Goal: Check status: Check status

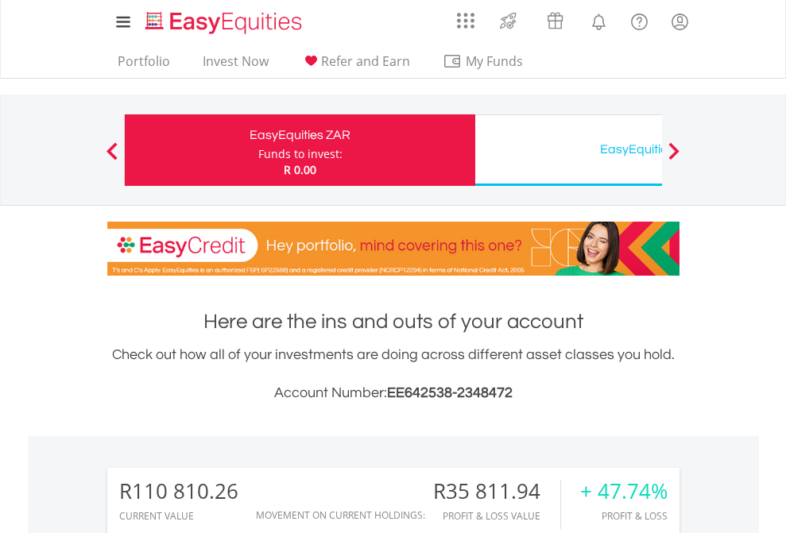
scroll to position [153, 250]
click at [258, 150] on div "Funds to invest:" at bounding box center [300, 154] width 84 height 16
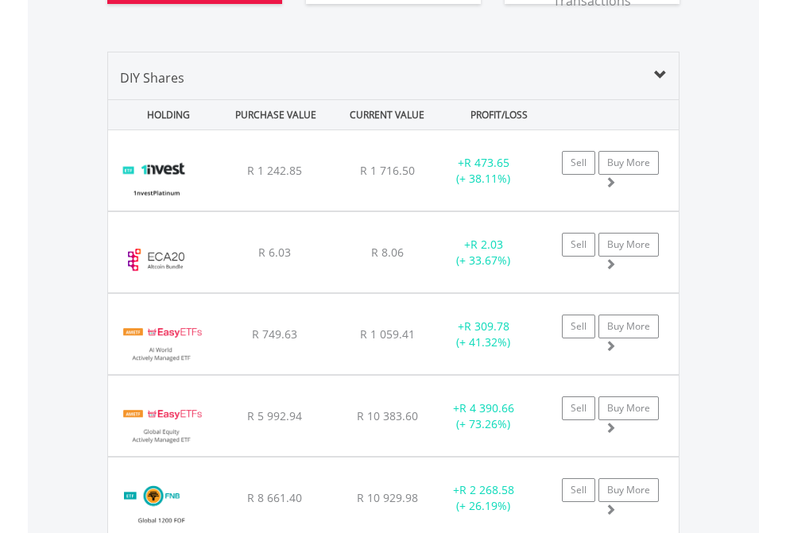
scroll to position [1863, 0]
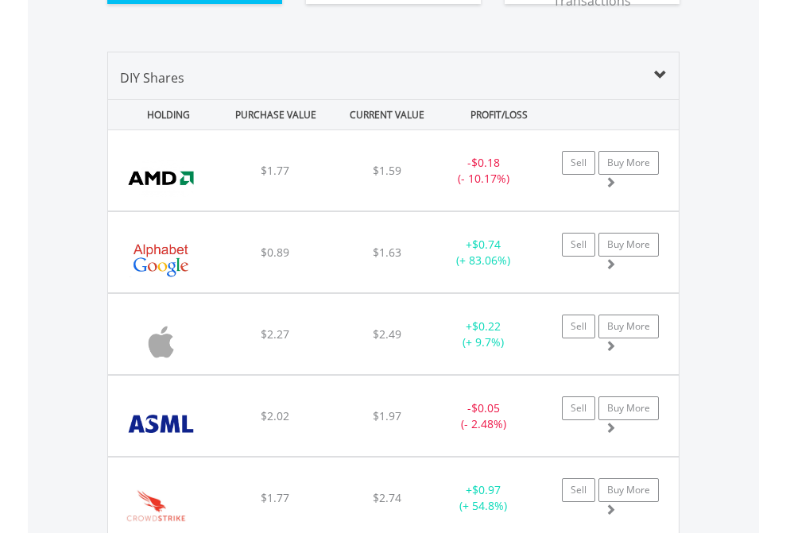
scroll to position [1799, 0]
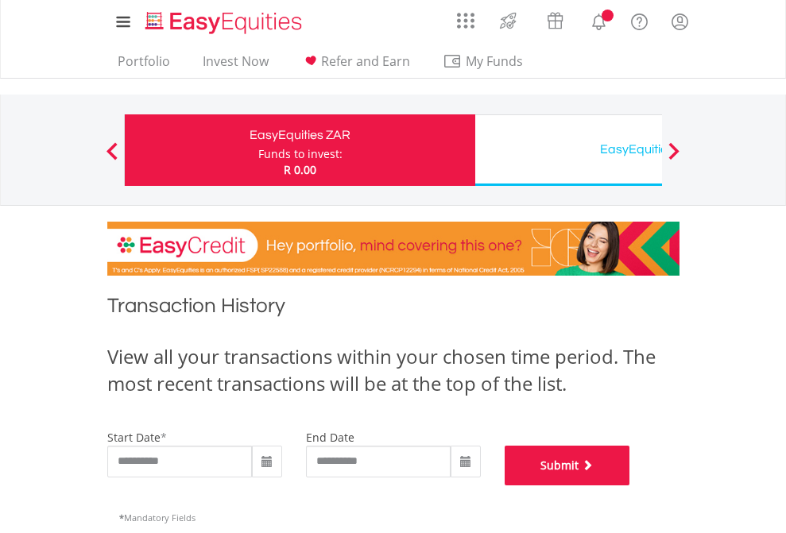
click at [630, 485] on button "Submit" at bounding box center [568, 466] width 126 height 40
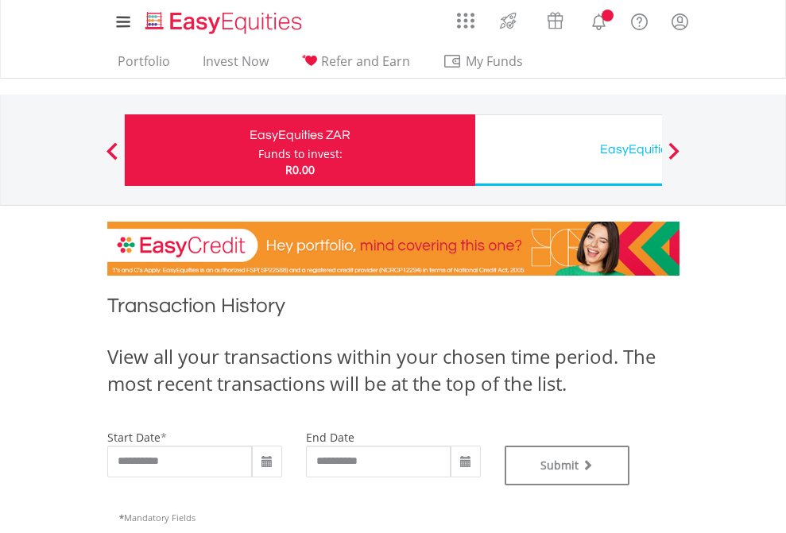
click at [568, 150] on div "EasyEquities USD" at bounding box center [650, 149] width 331 height 22
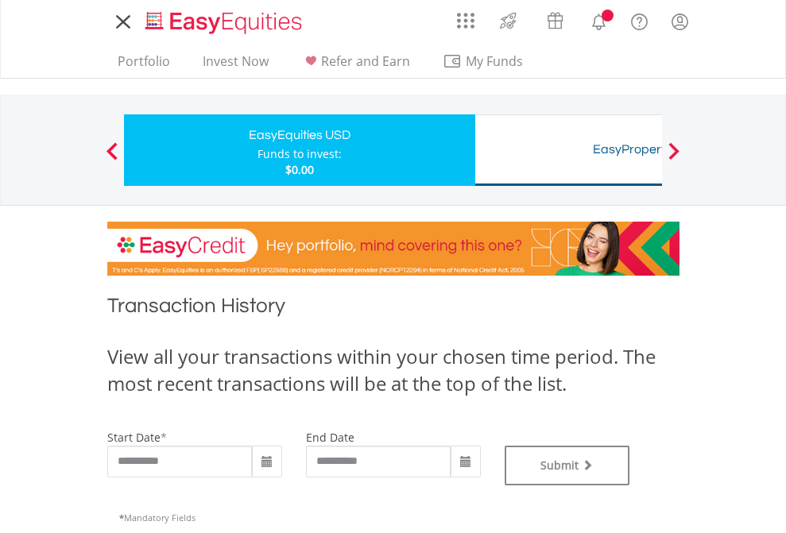
type input "**********"
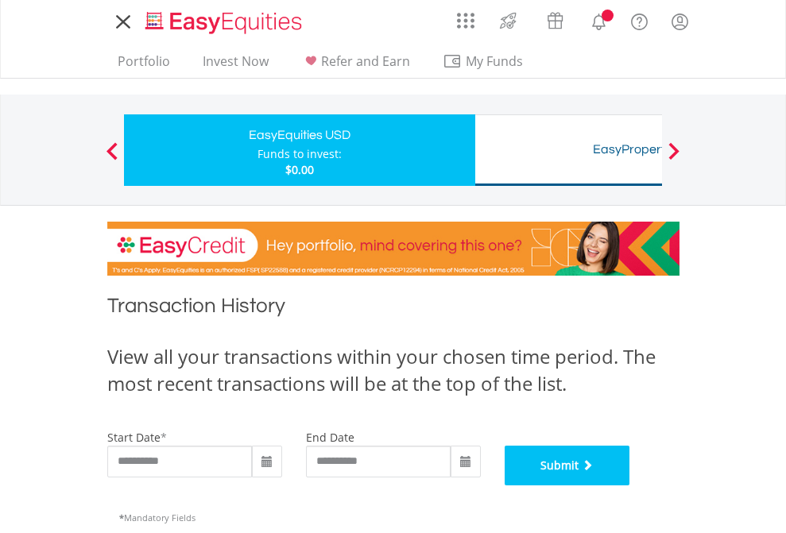
click at [630, 485] on button "Submit" at bounding box center [568, 466] width 126 height 40
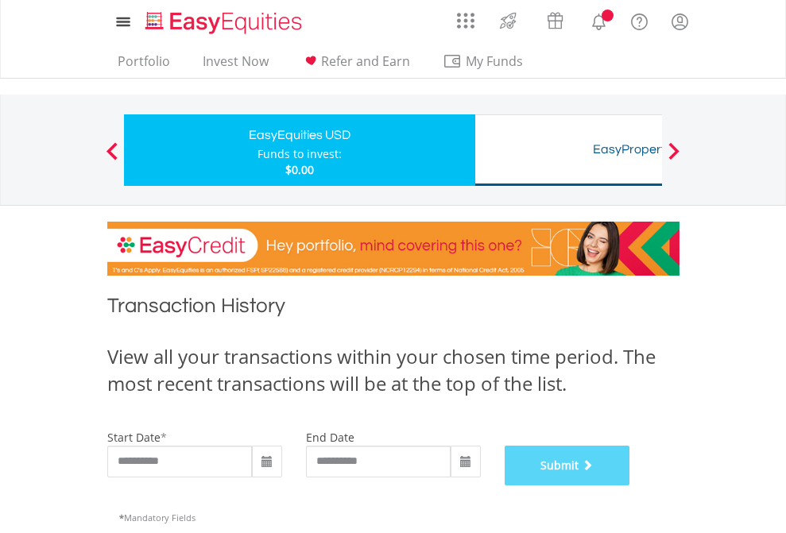
scroll to position [644, 0]
